Goal: Information Seeking & Learning: Learn about a topic

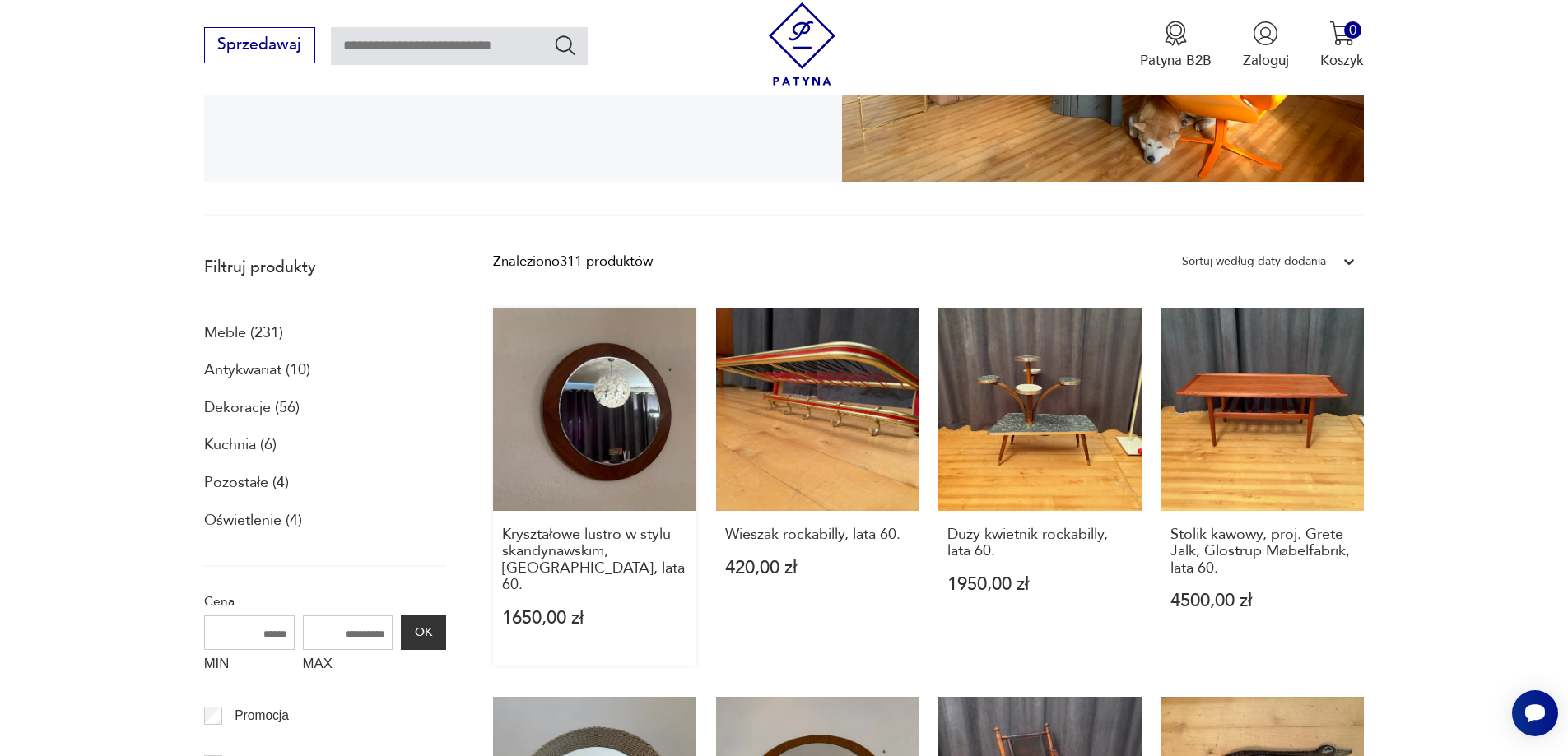
click at [617, 412] on link "Kryształowe lustro w stylu skandynawskim, [GEOGRAPHIC_DATA], lata 60. 1650,00 zł" at bounding box center [594, 486] width 203 height 357
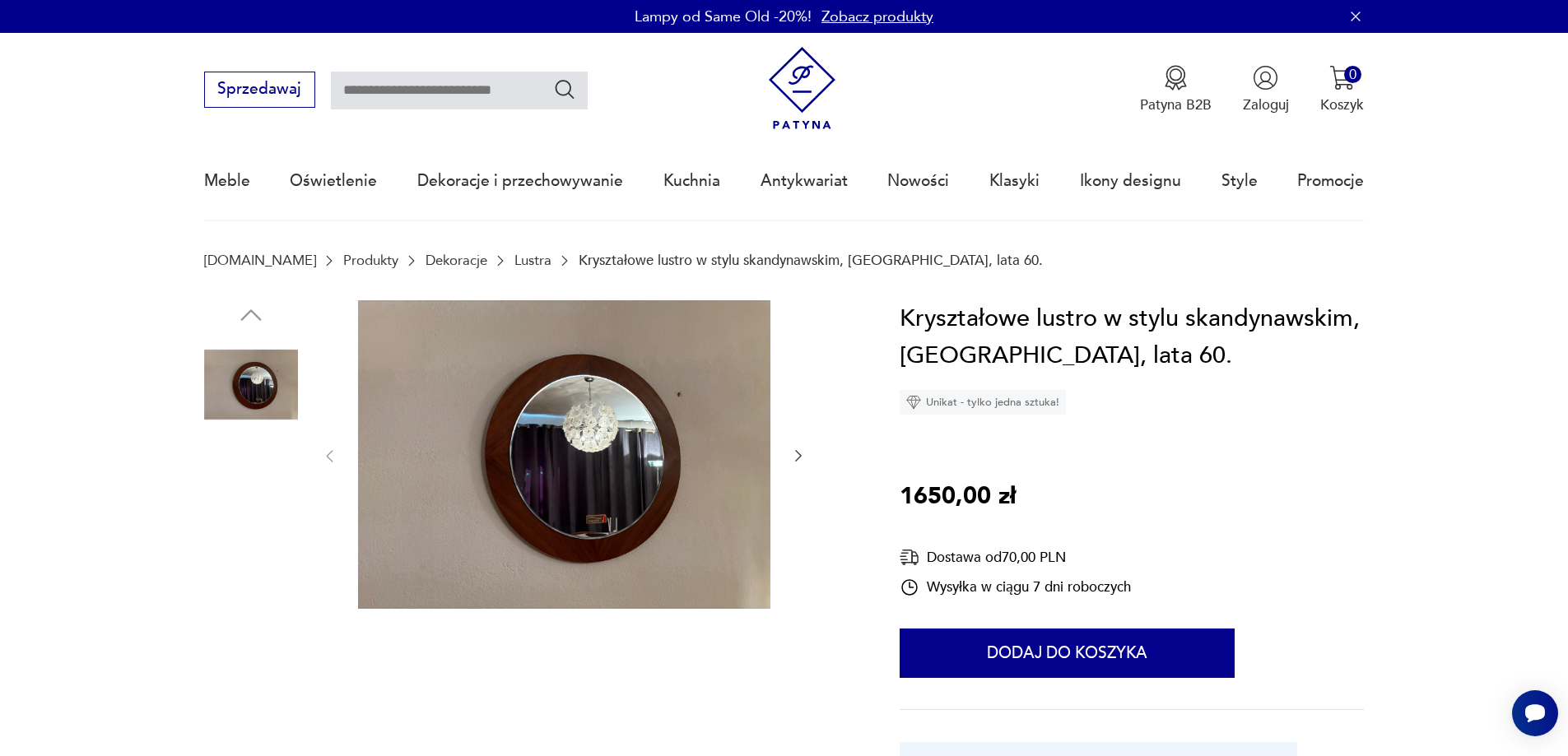
click at [585, 462] on img at bounding box center [564, 455] width 413 height 310
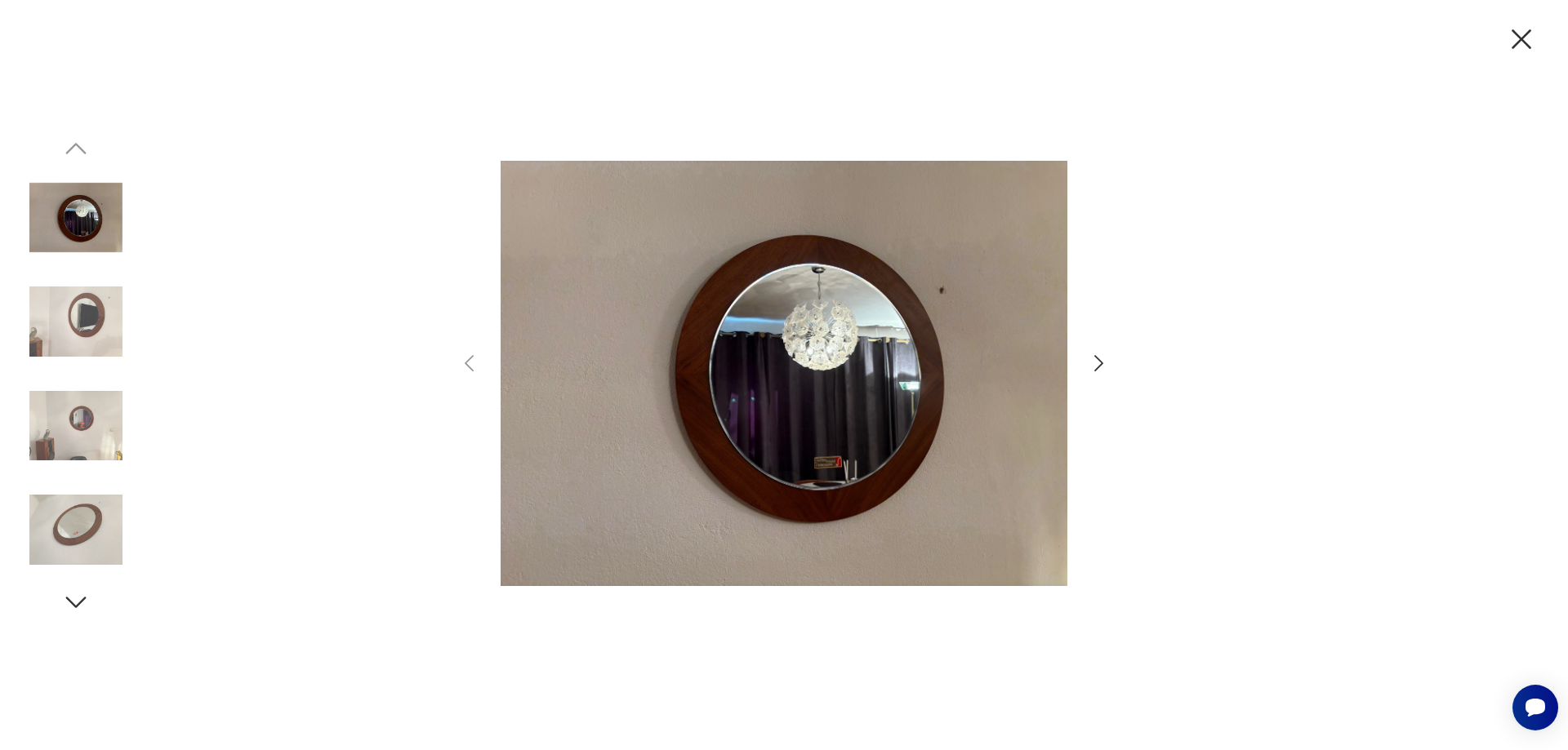
click at [1100, 362] on icon "button" at bounding box center [1098, 363] width 23 height 23
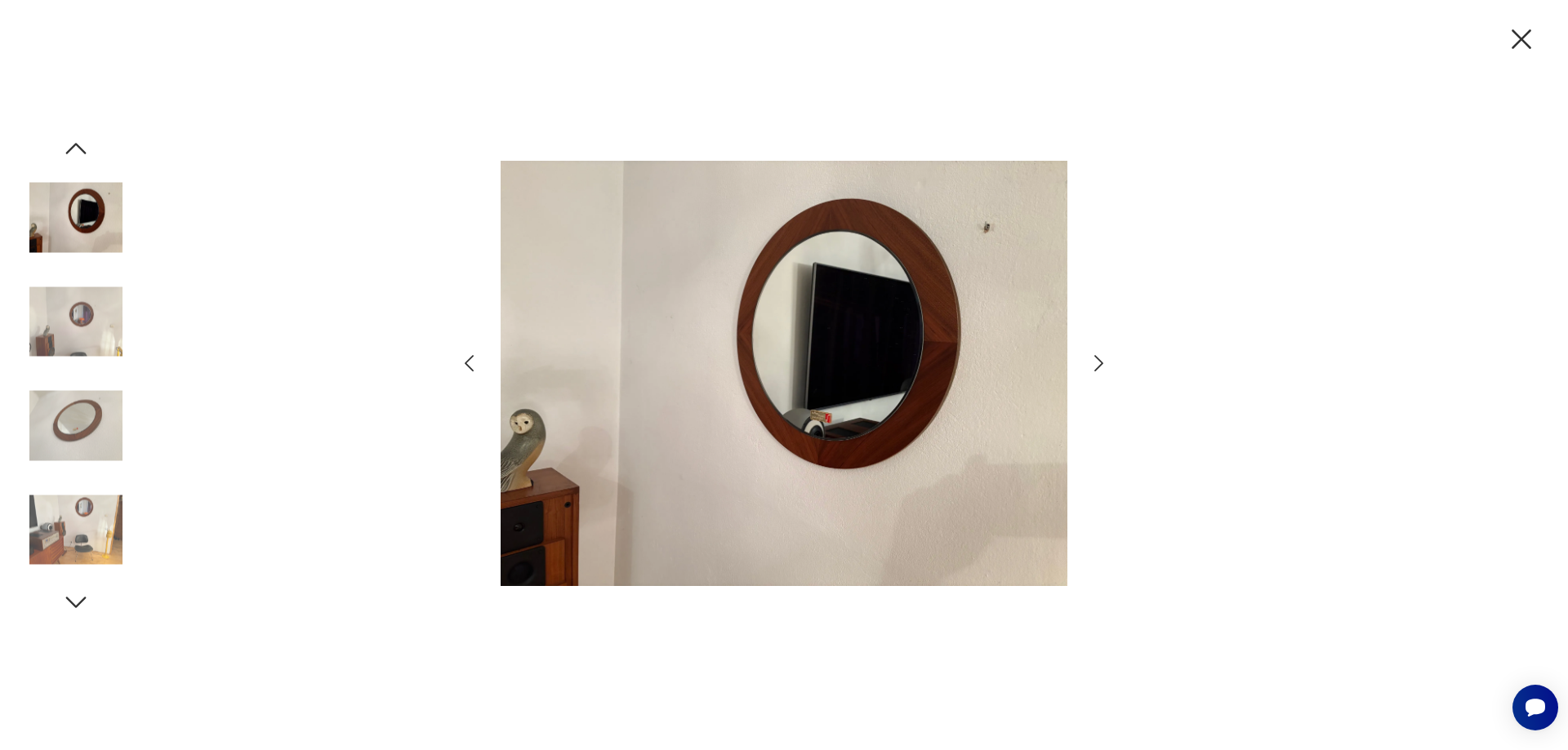
click at [1100, 361] on icon "button" at bounding box center [1098, 363] width 23 height 23
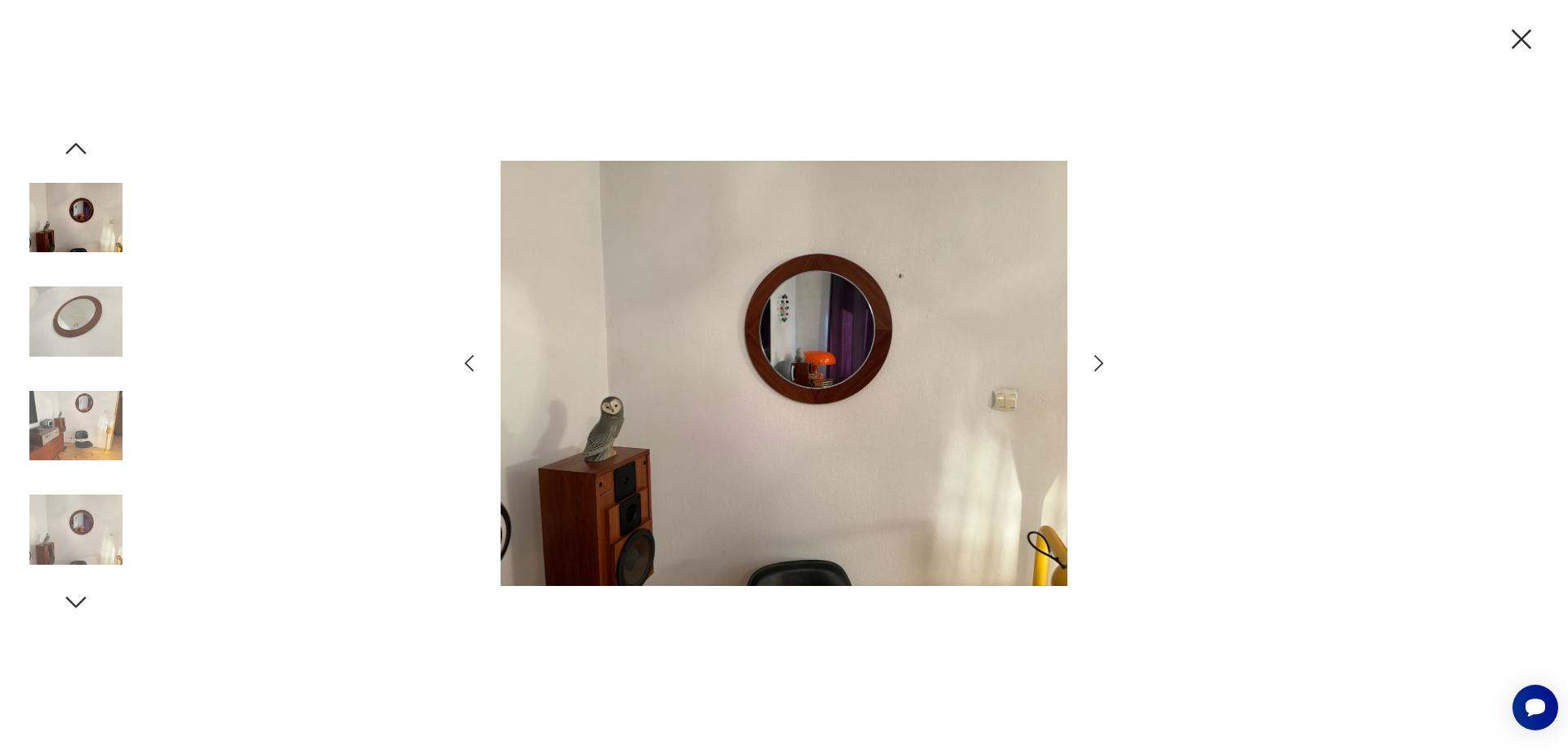
click at [1100, 361] on icon "button" at bounding box center [1098, 363] width 23 height 23
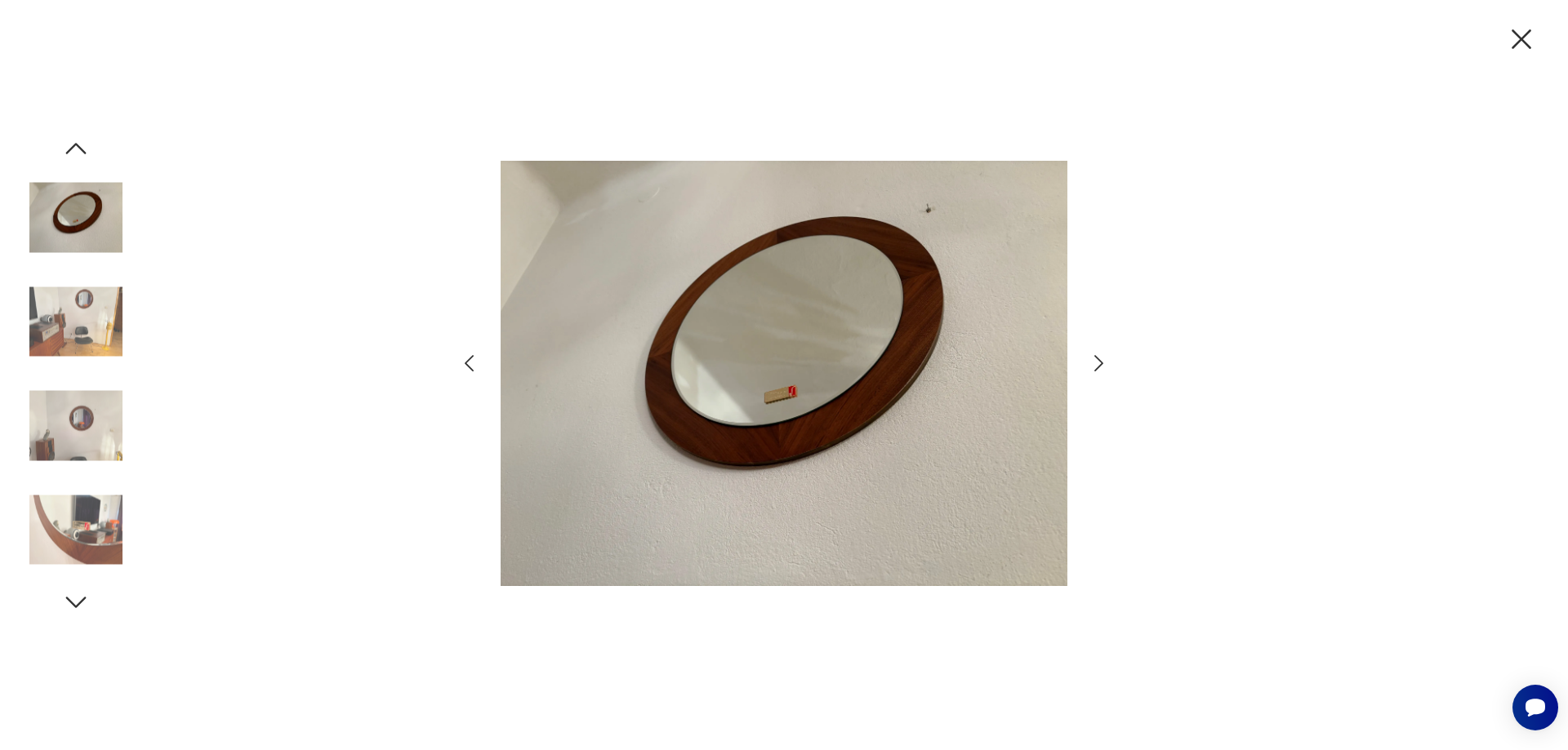
click at [1100, 361] on icon "button" at bounding box center [1098, 363] width 23 height 23
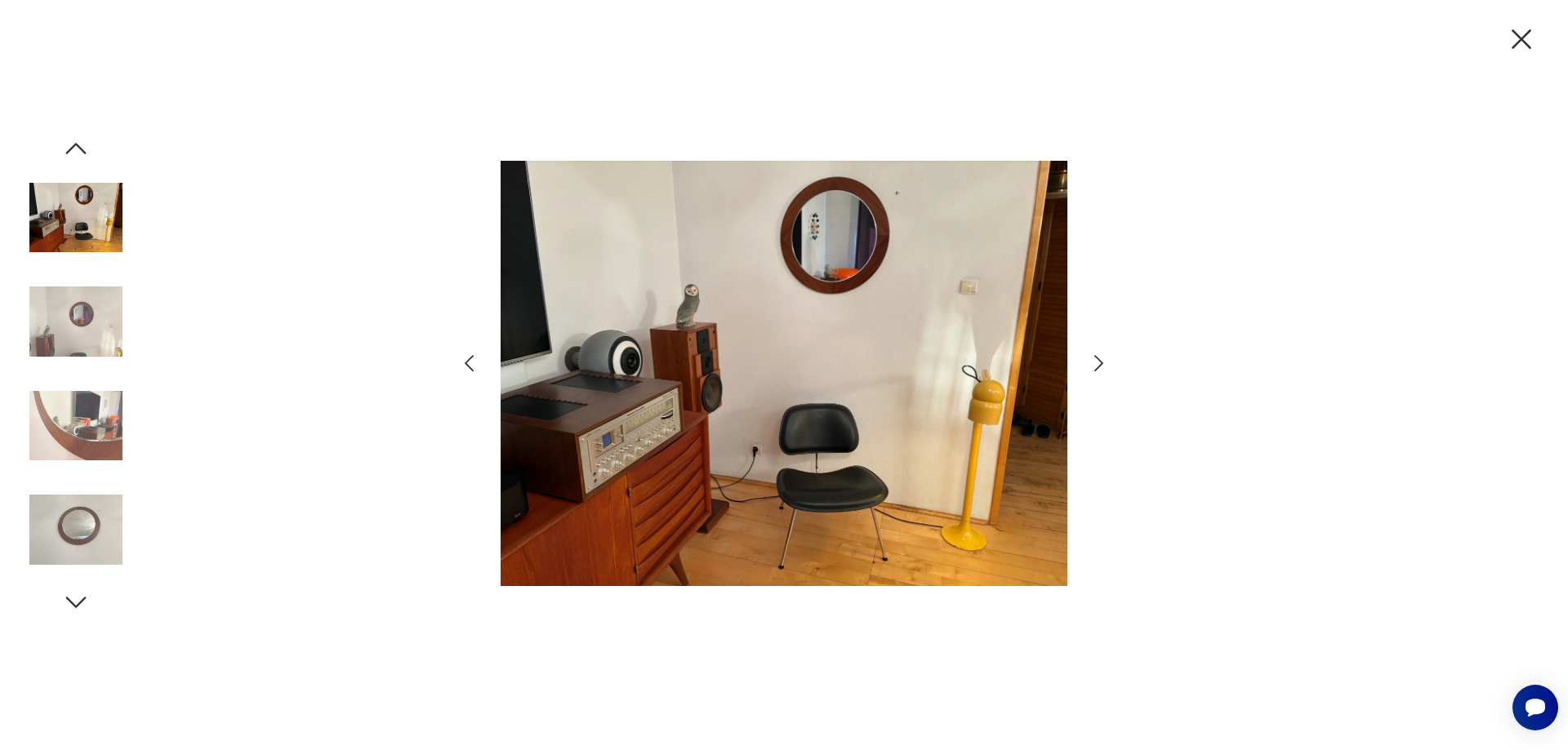
click at [1100, 362] on icon "button" at bounding box center [1098, 363] width 23 height 23
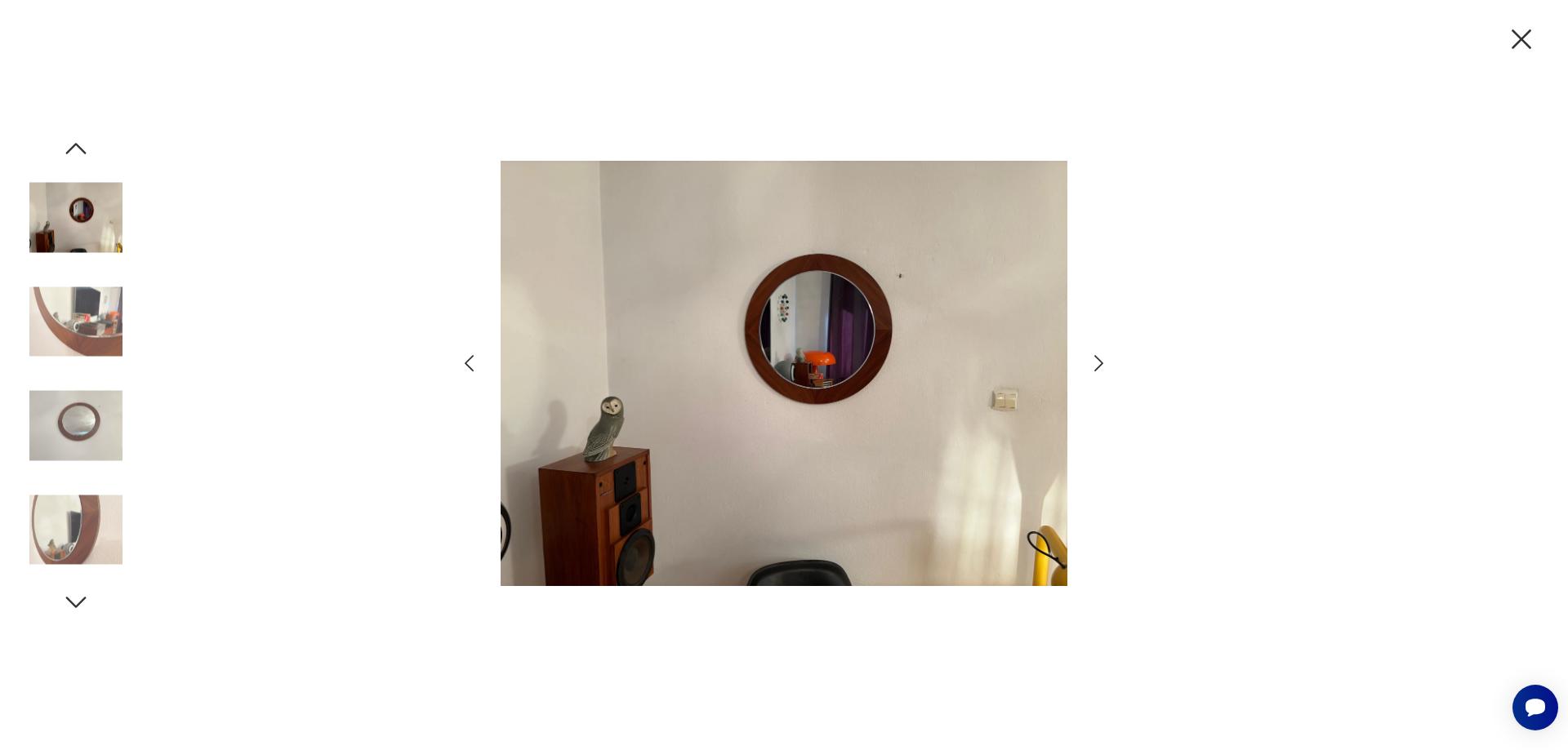
click at [1100, 362] on icon "button" at bounding box center [1098, 363] width 23 height 23
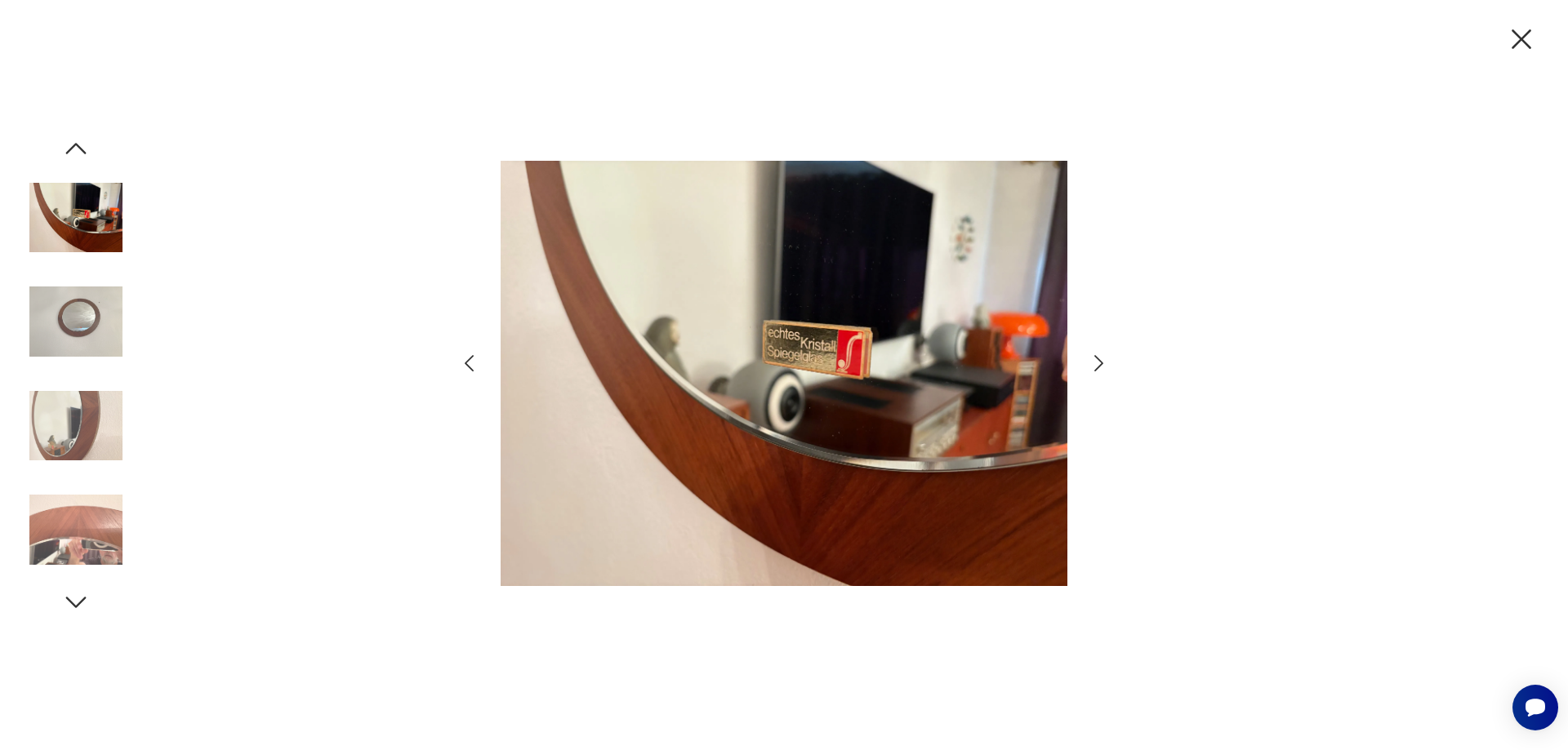
click at [1100, 362] on icon "button" at bounding box center [1098, 363] width 23 height 23
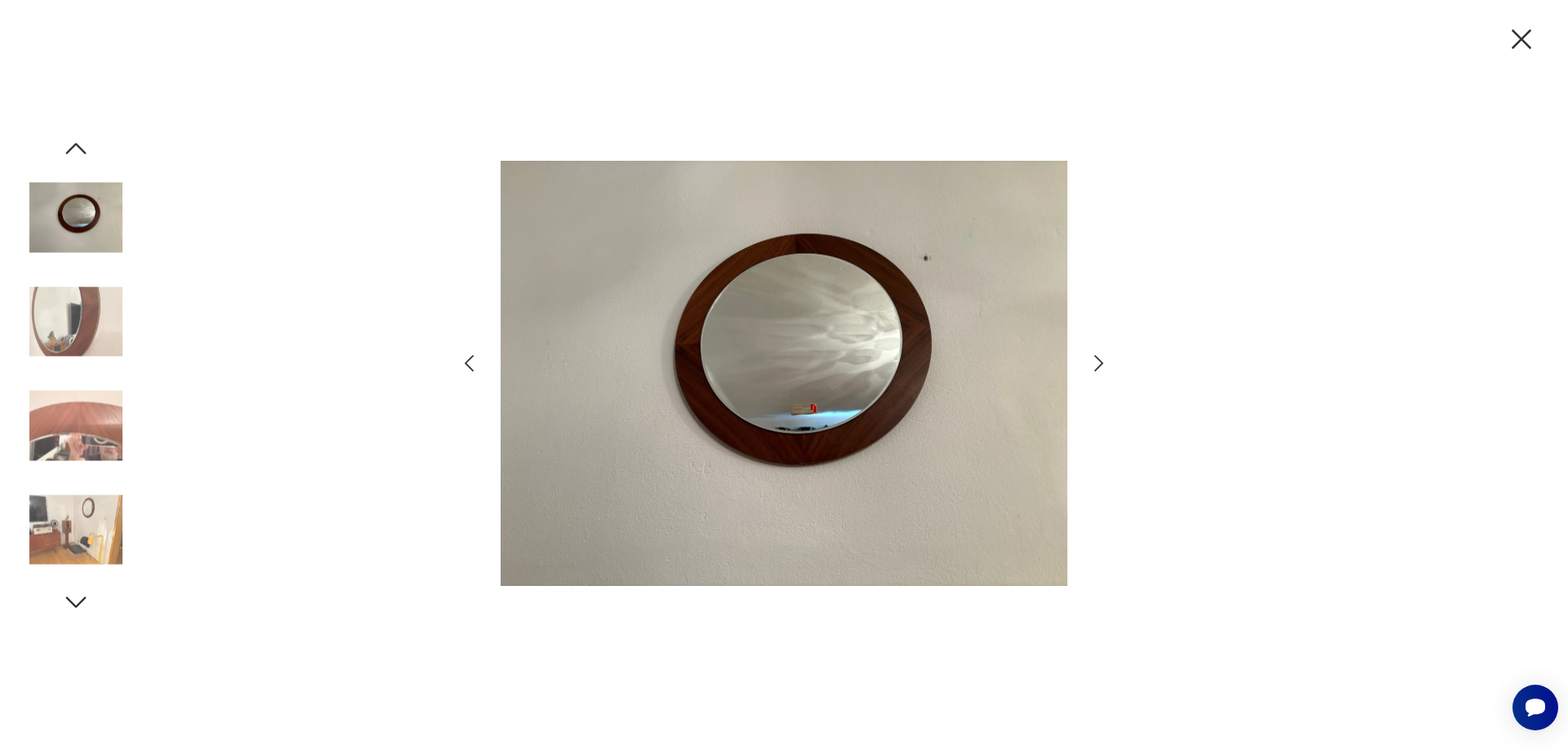
click at [1100, 362] on icon "button" at bounding box center [1098, 363] width 23 height 23
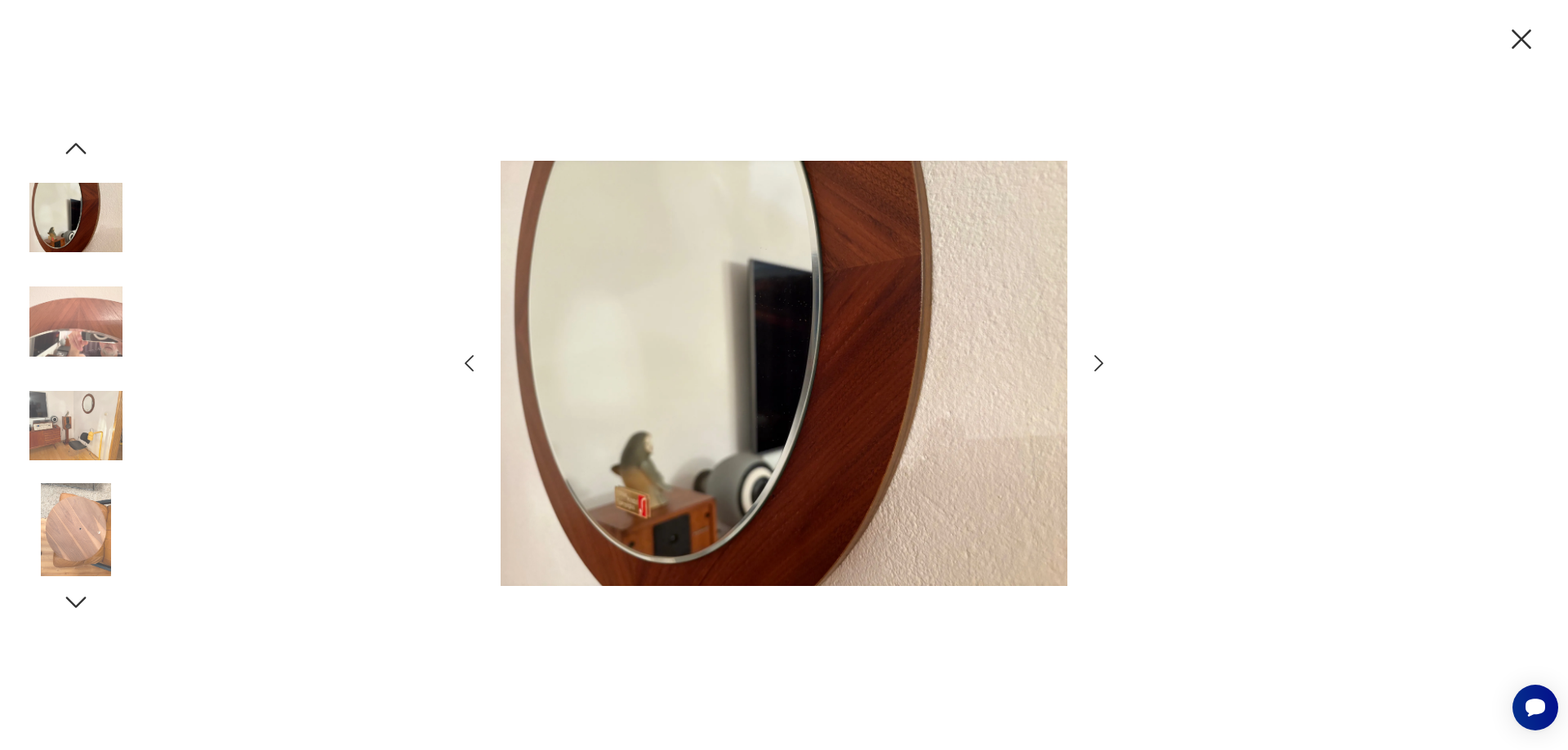
click at [1100, 362] on icon "button" at bounding box center [1098, 363] width 23 height 23
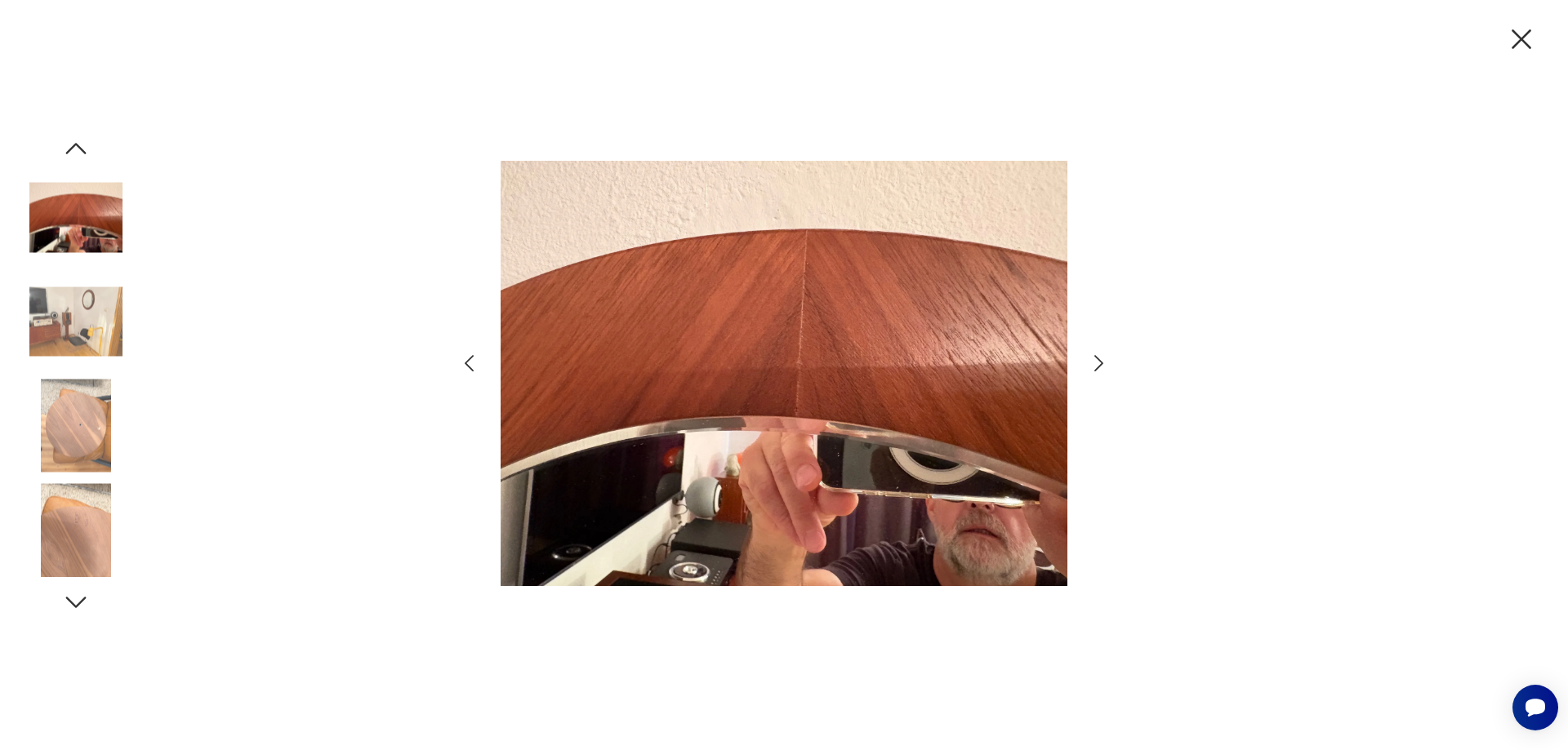
click at [1100, 362] on icon "button" at bounding box center [1098, 363] width 23 height 23
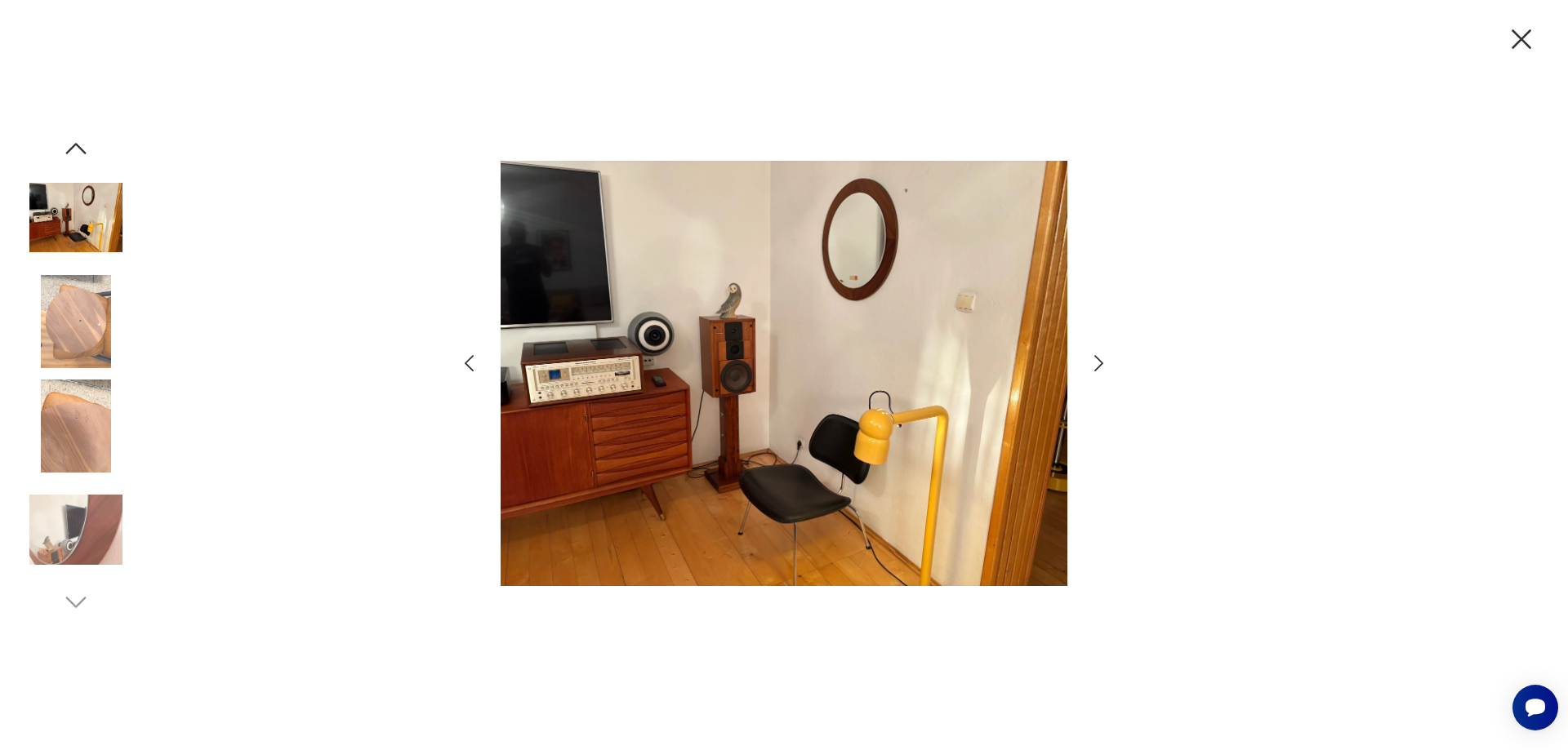
click at [1101, 362] on icon "button" at bounding box center [1099, 362] width 9 height 16
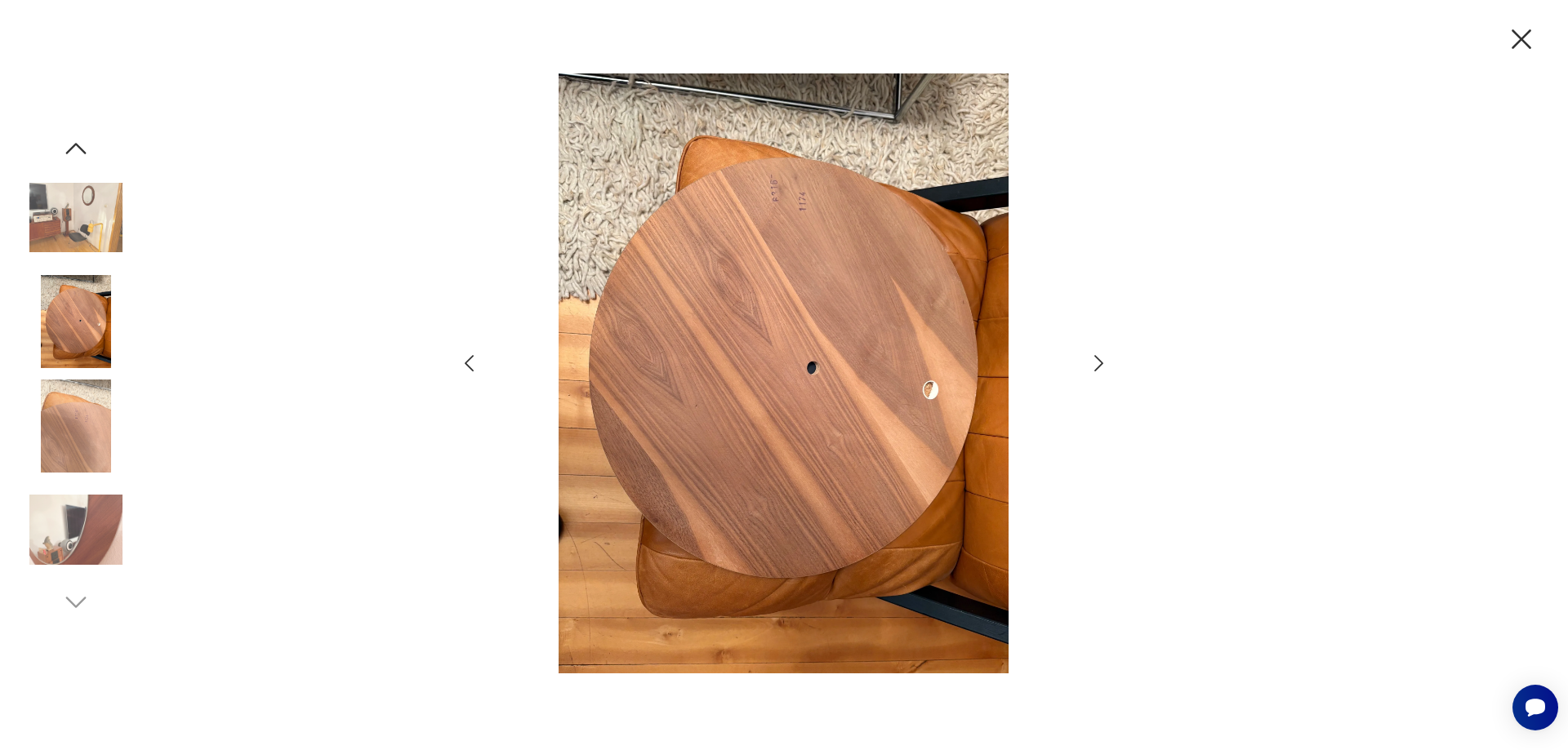
click at [1101, 362] on icon "button" at bounding box center [1099, 362] width 9 height 16
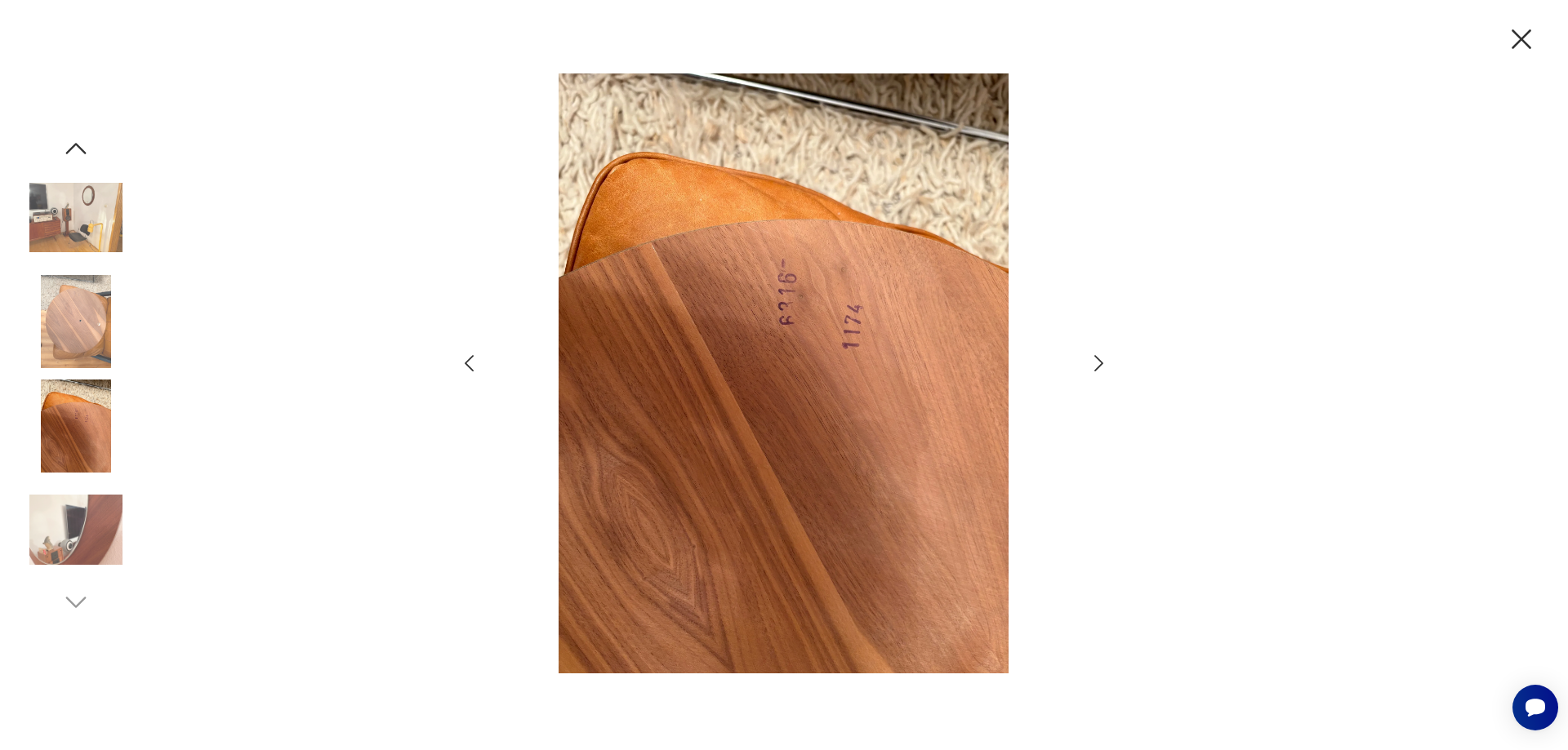
click at [1101, 362] on icon "button" at bounding box center [1099, 362] width 9 height 16
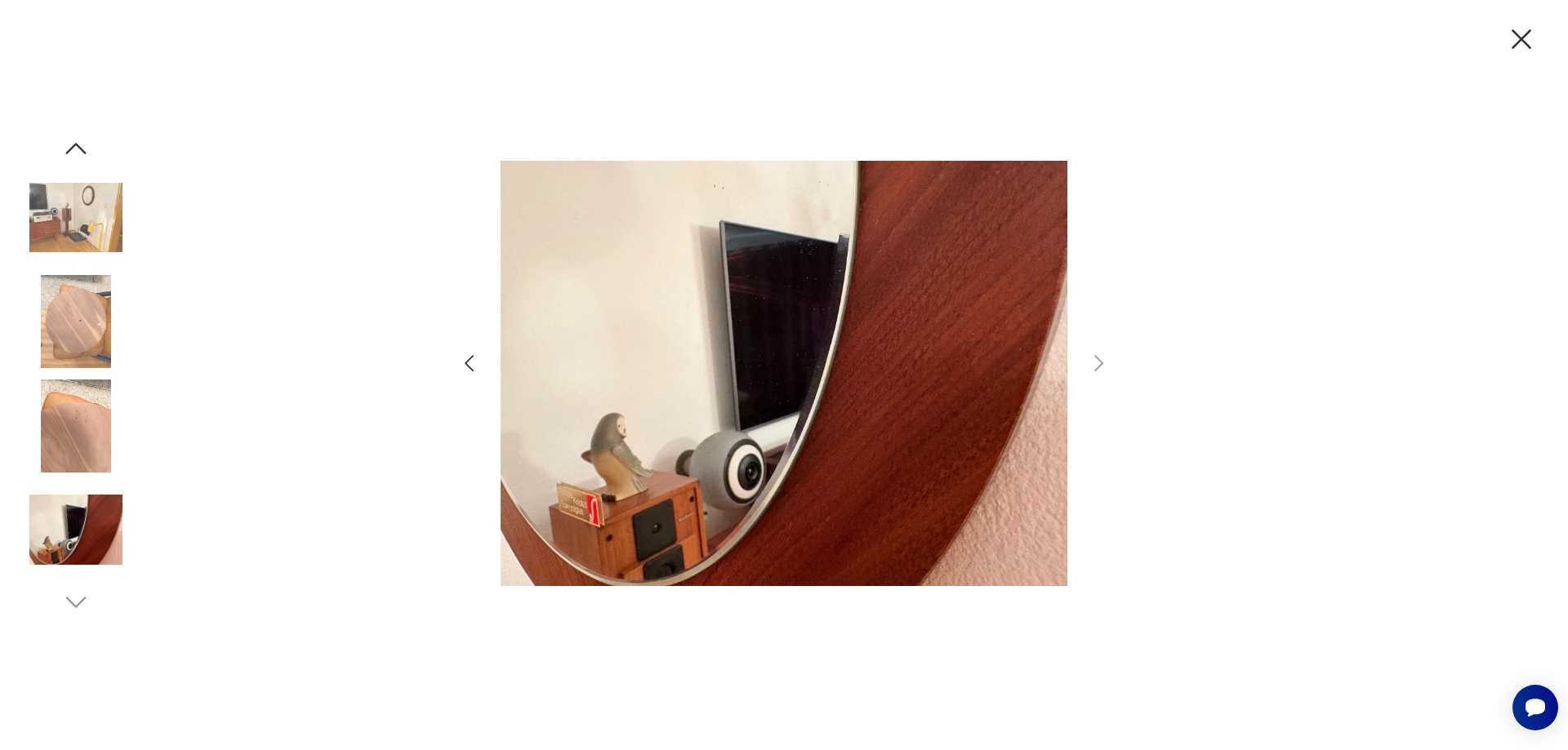
click at [1526, 35] on icon "button" at bounding box center [1521, 38] width 20 height 20
